Goal: Information Seeking & Learning: Learn about a topic

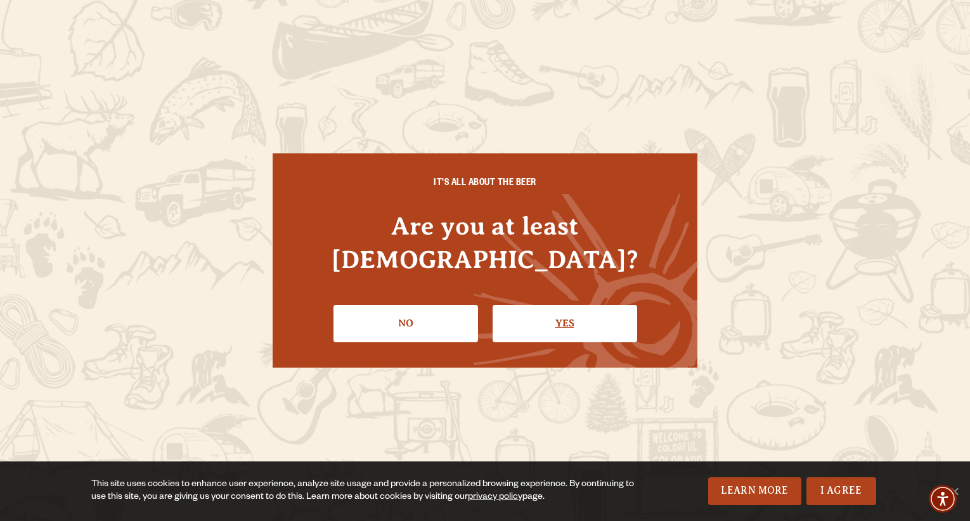
click at [555, 307] on link "Yes" at bounding box center [565, 323] width 145 height 37
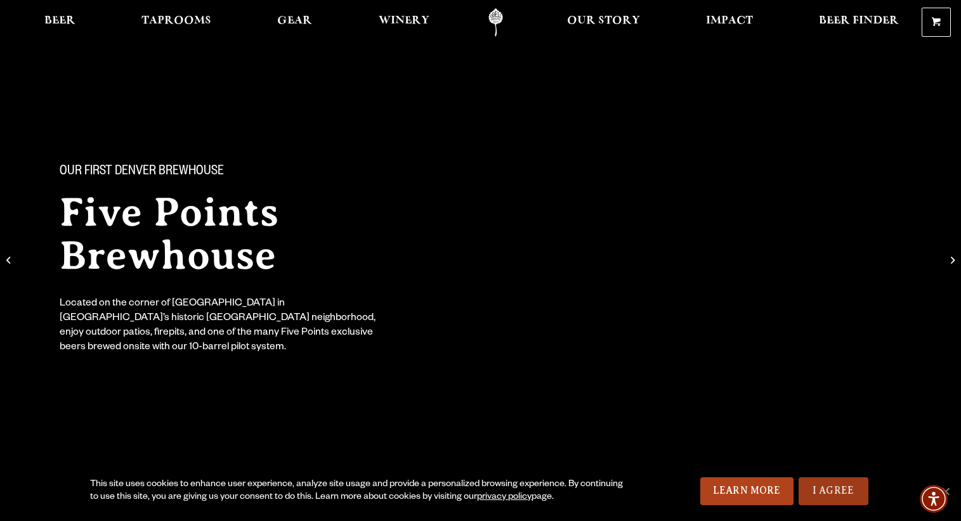
click at [841, 492] on link "I Agree" at bounding box center [833, 491] width 70 height 28
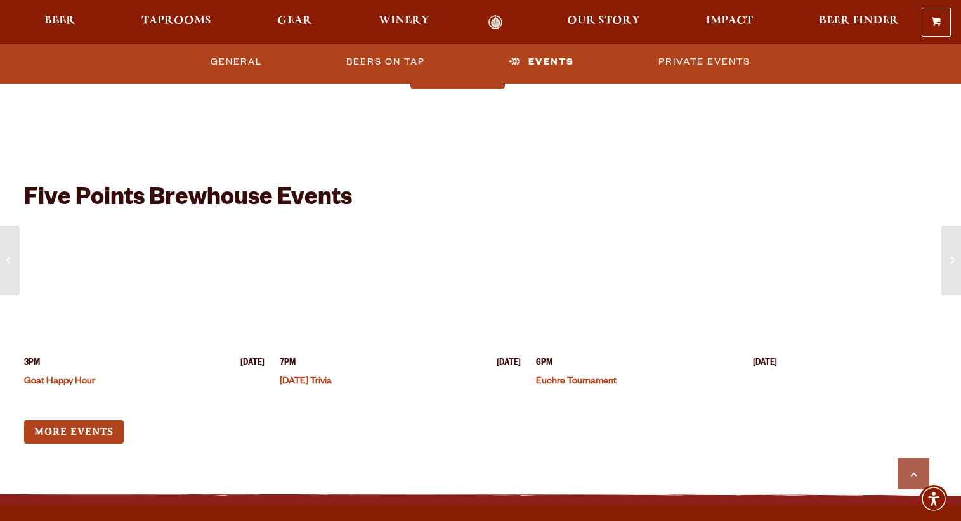
scroll to position [1332, 0]
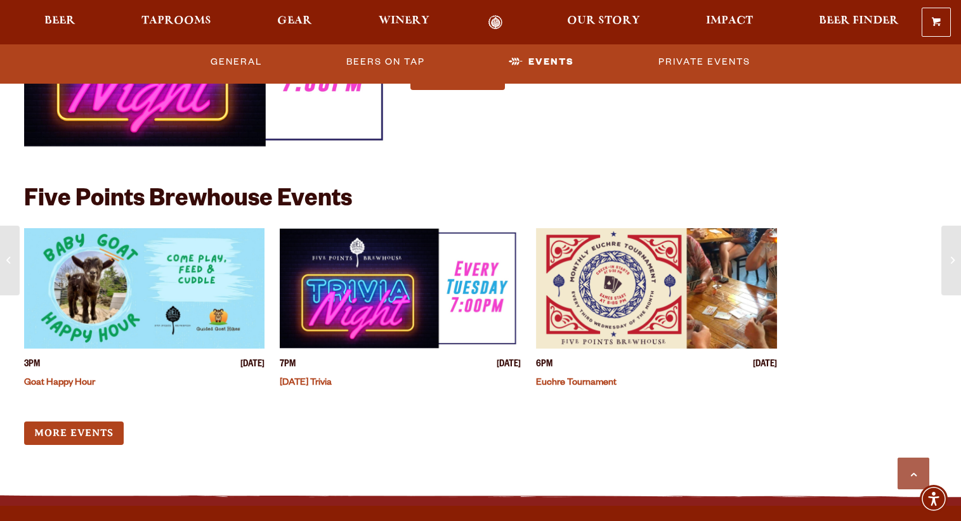
click at [362, 310] on img "View event details" at bounding box center [400, 288] width 241 height 120
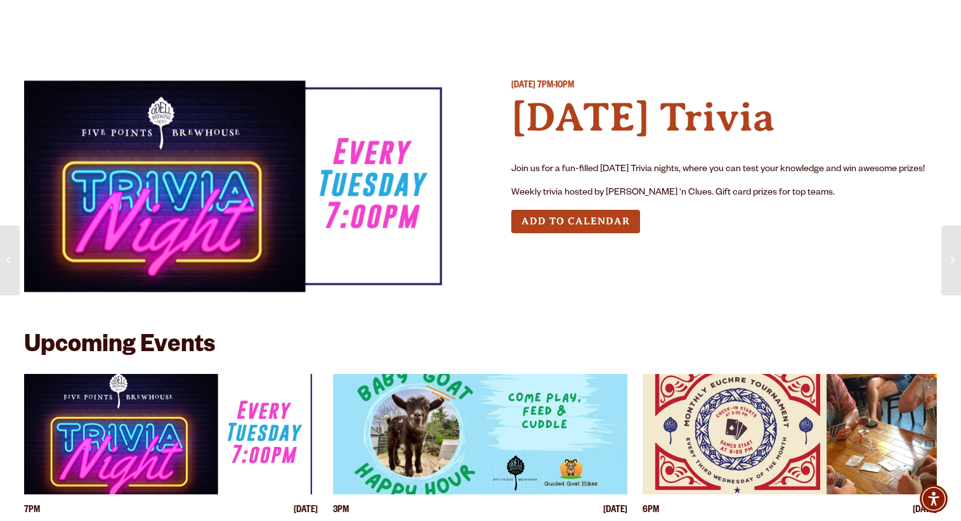
click at [186, 187] on img at bounding box center [237, 186] width 426 height 213
drag, startPoint x: 606, startPoint y: 190, endPoint x: 664, endPoint y: 191, distance: 57.7
click at [664, 191] on p "Weekly trivia hosted by [PERSON_NAME] 'n Clues. Gift card prizes for top teams." at bounding box center [724, 193] width 426 height 15
drag, startPoint x: 664, startPoint y: 191, endPoint x: 657, endPoint y: 192, distance: 7.1
copy p "Brews 'n Clues"
